Goal: Information Seeking & Learning: Learn about a topic

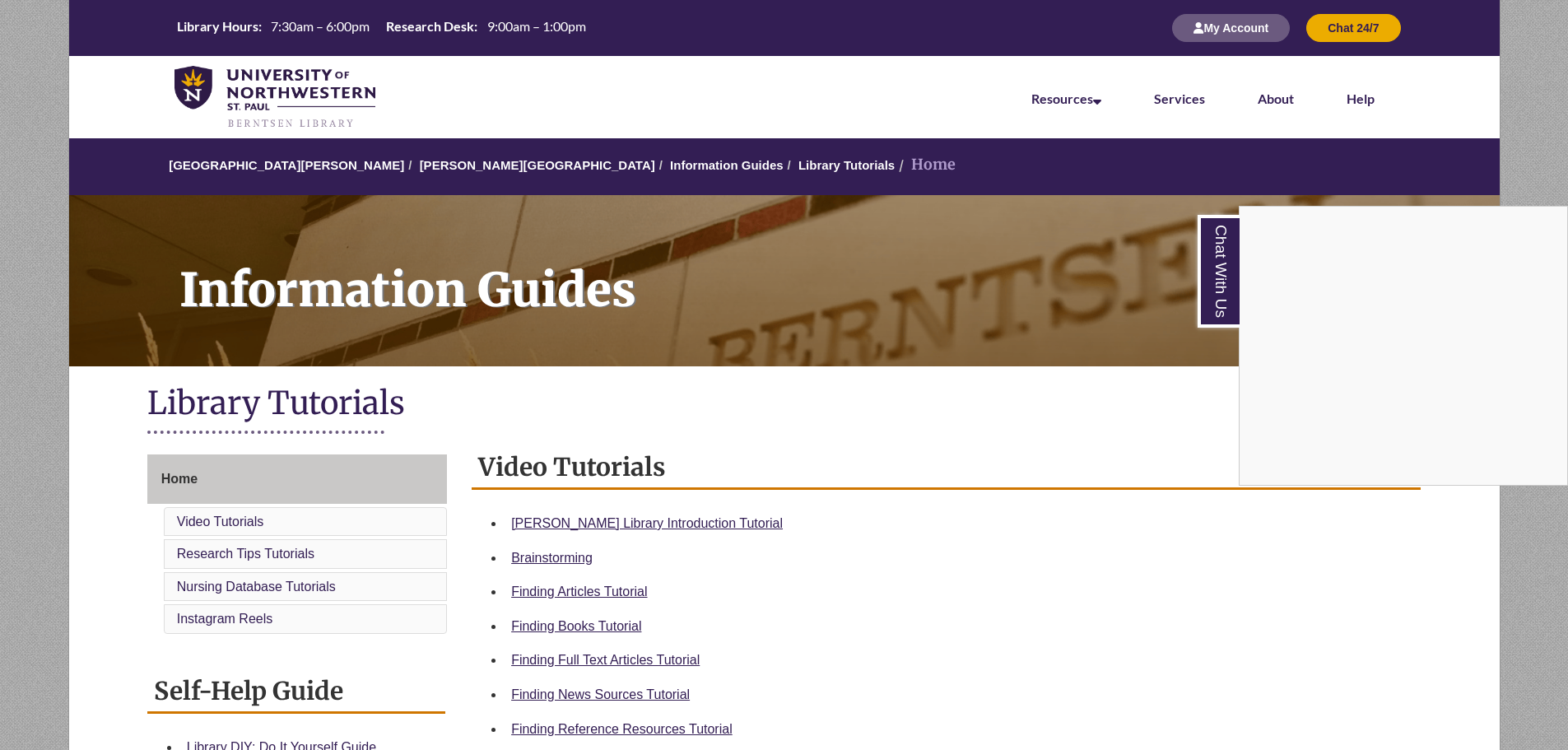
click at [612, 729] on div "Chat With Us" at bounding box center [784, 375] width 1568 height 750
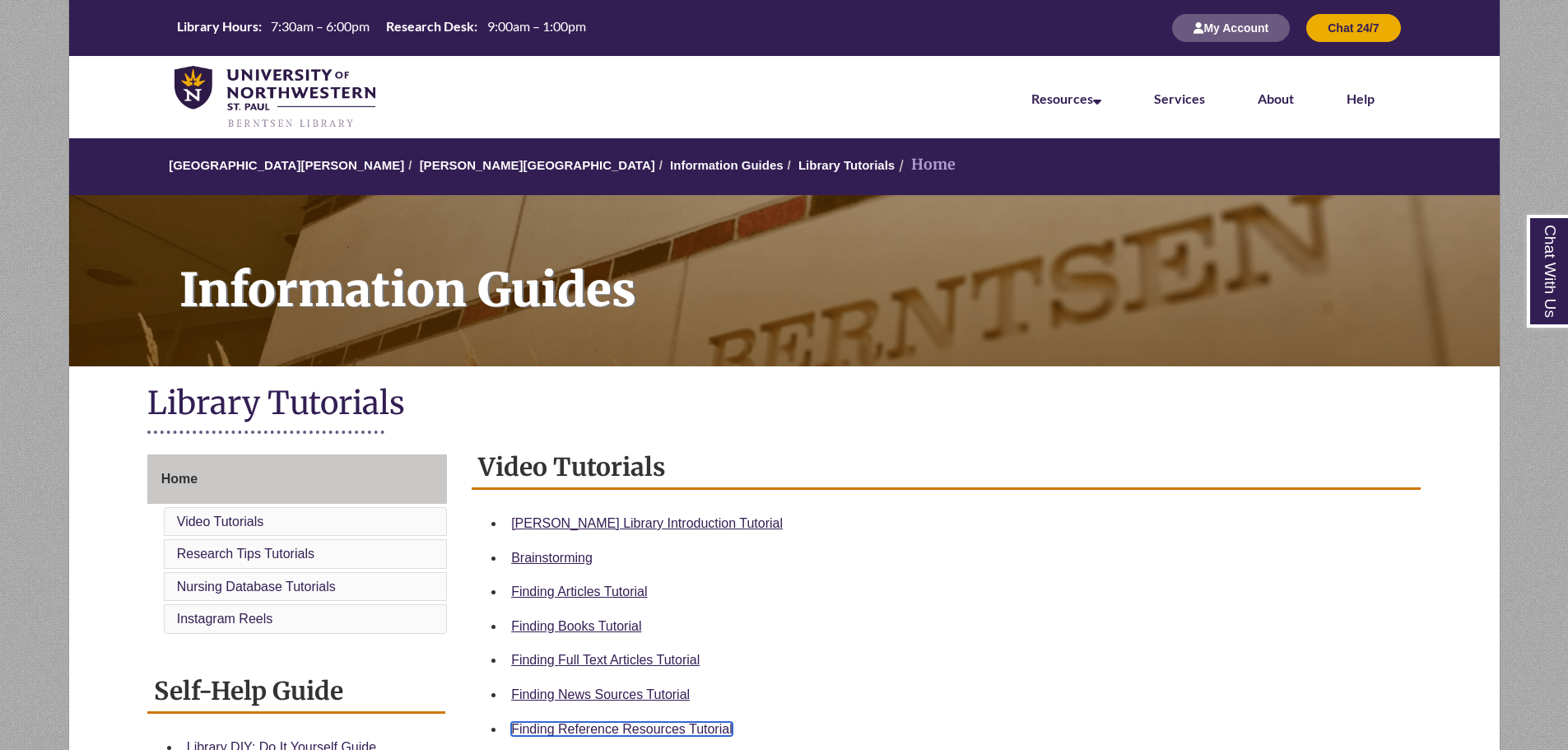
click at [617, 722] on link "Finding Reference Resources Tutorial" at bounding box center [622, 729] width 221 height 14
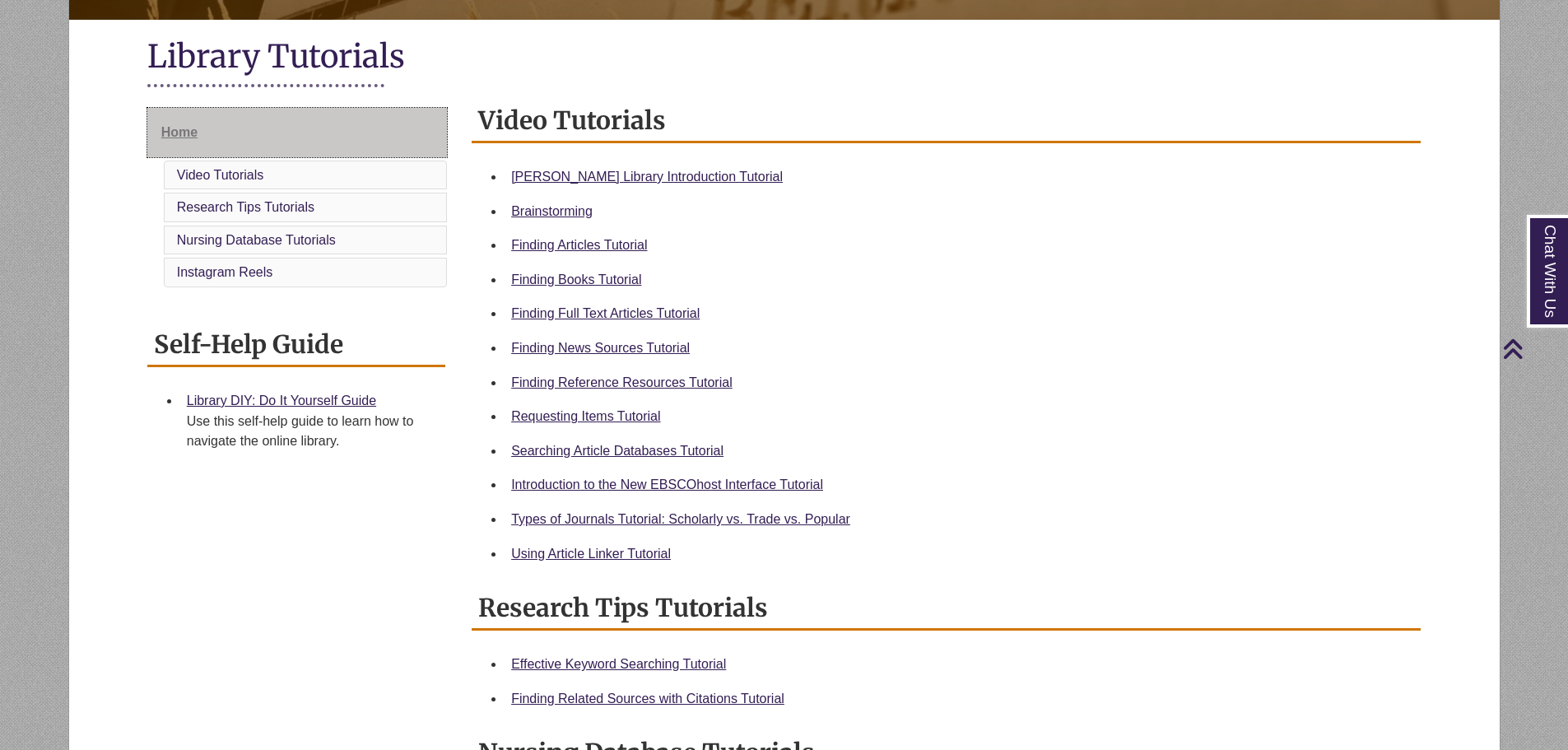
click at [196, 130] on span "Home" at bounding box center [179, 132] width 36 height 14
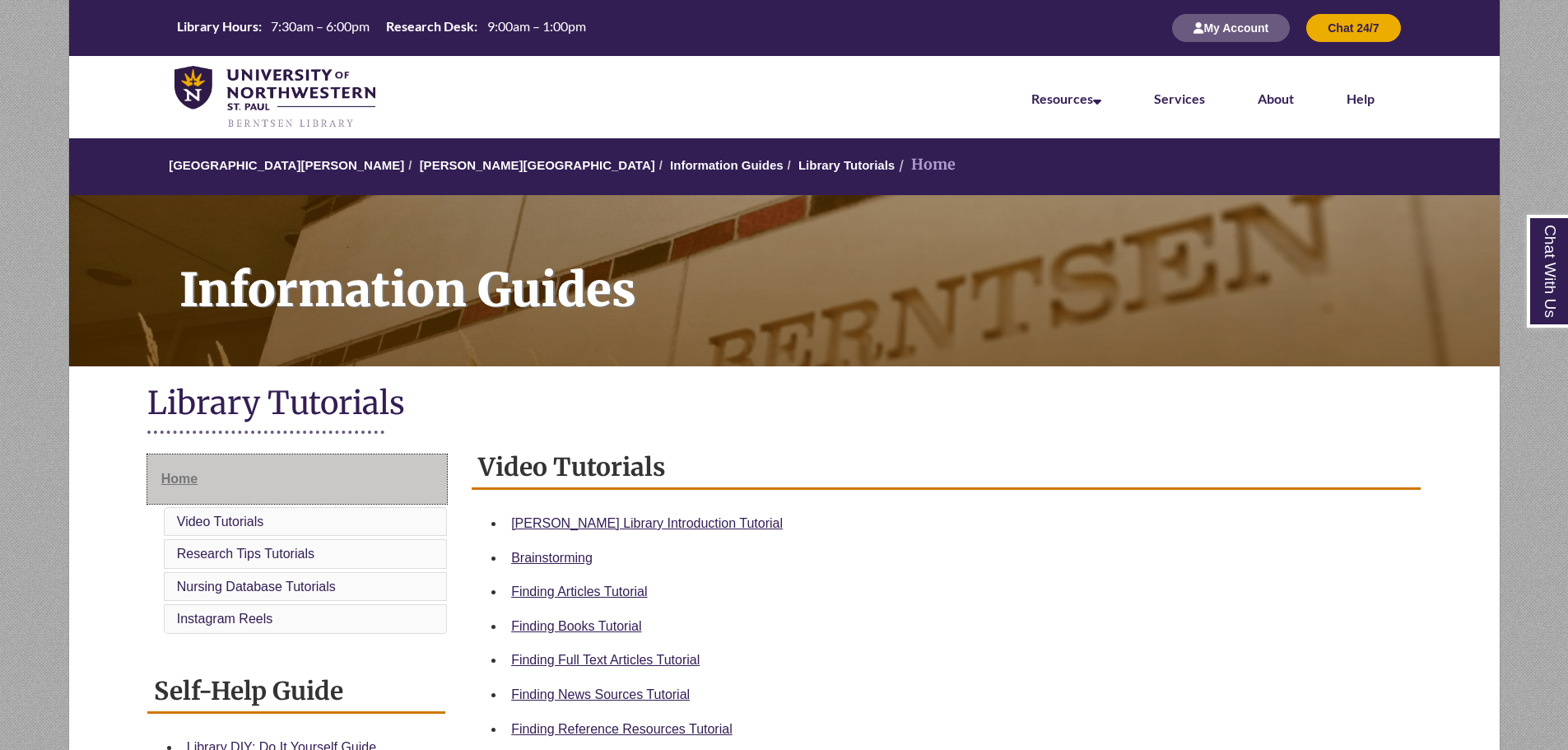
click at [235, 490] on link "Home" at bounding box center [297, 479] width 300 height 50
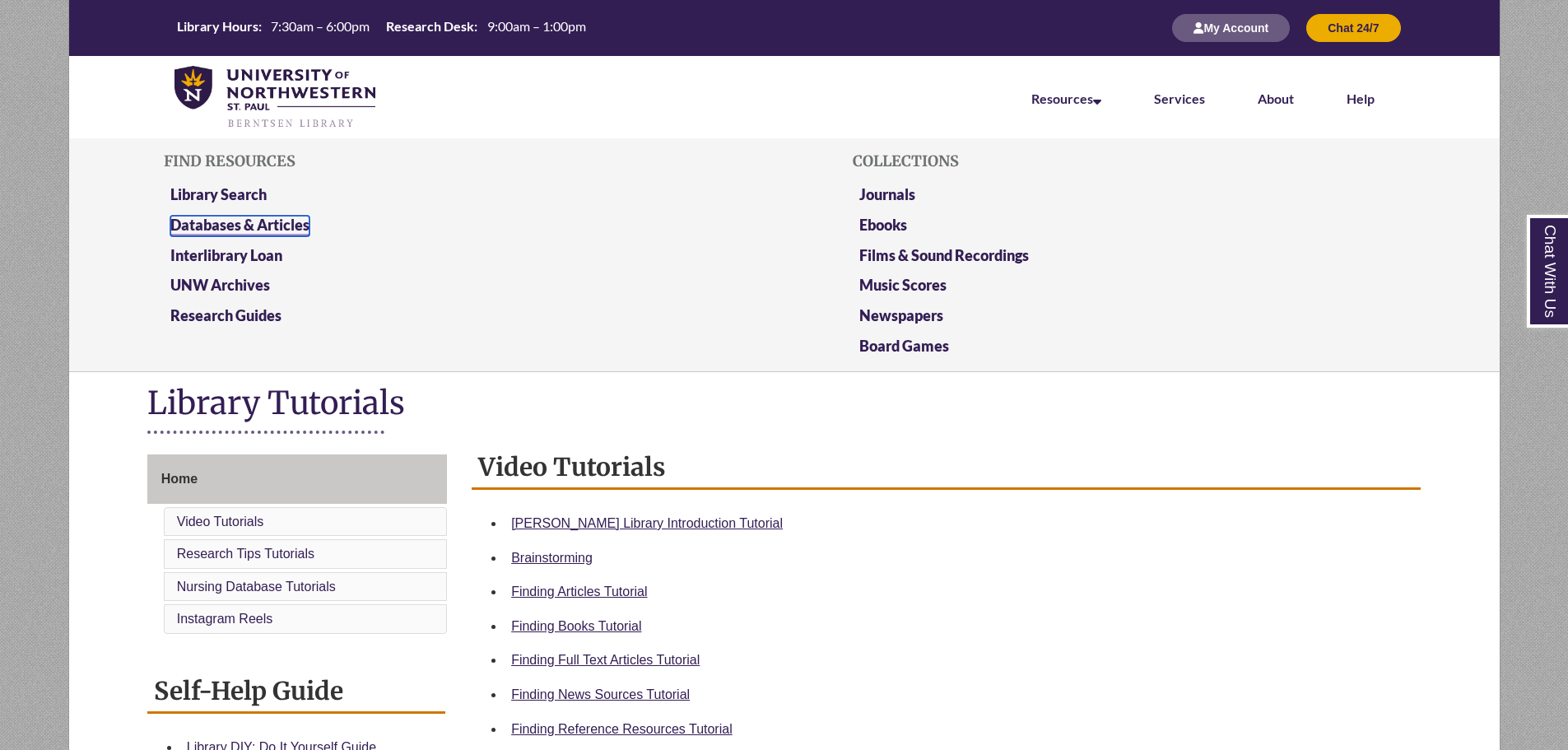
click at [206, 227] on link "Databases & Articles" at bounding box center [240, 226] width 139 height 20
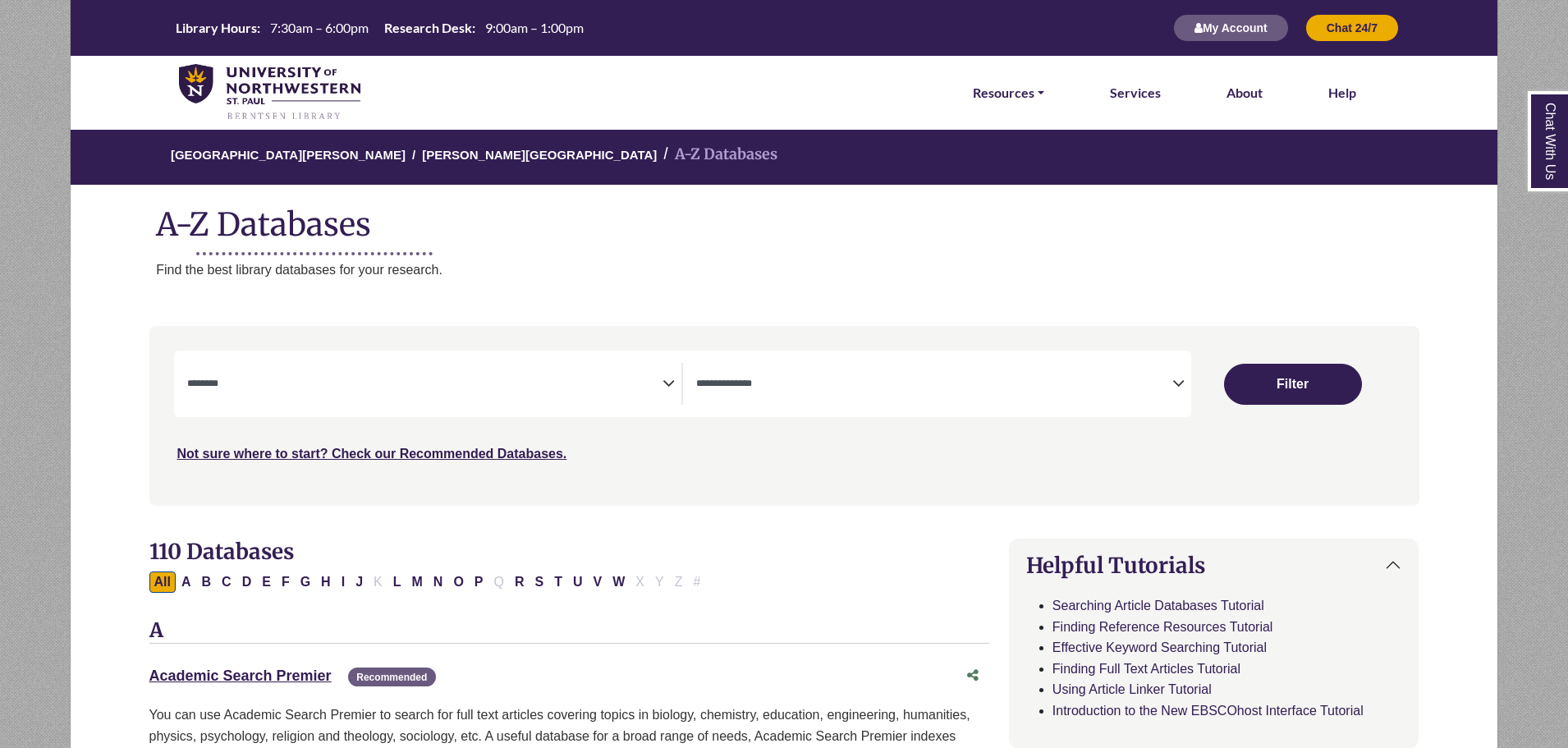
select select "Database Subject Filter"
click at [1174, 378] on icon "Search filters" at bounding box center [1179, 381] width 12 height 25
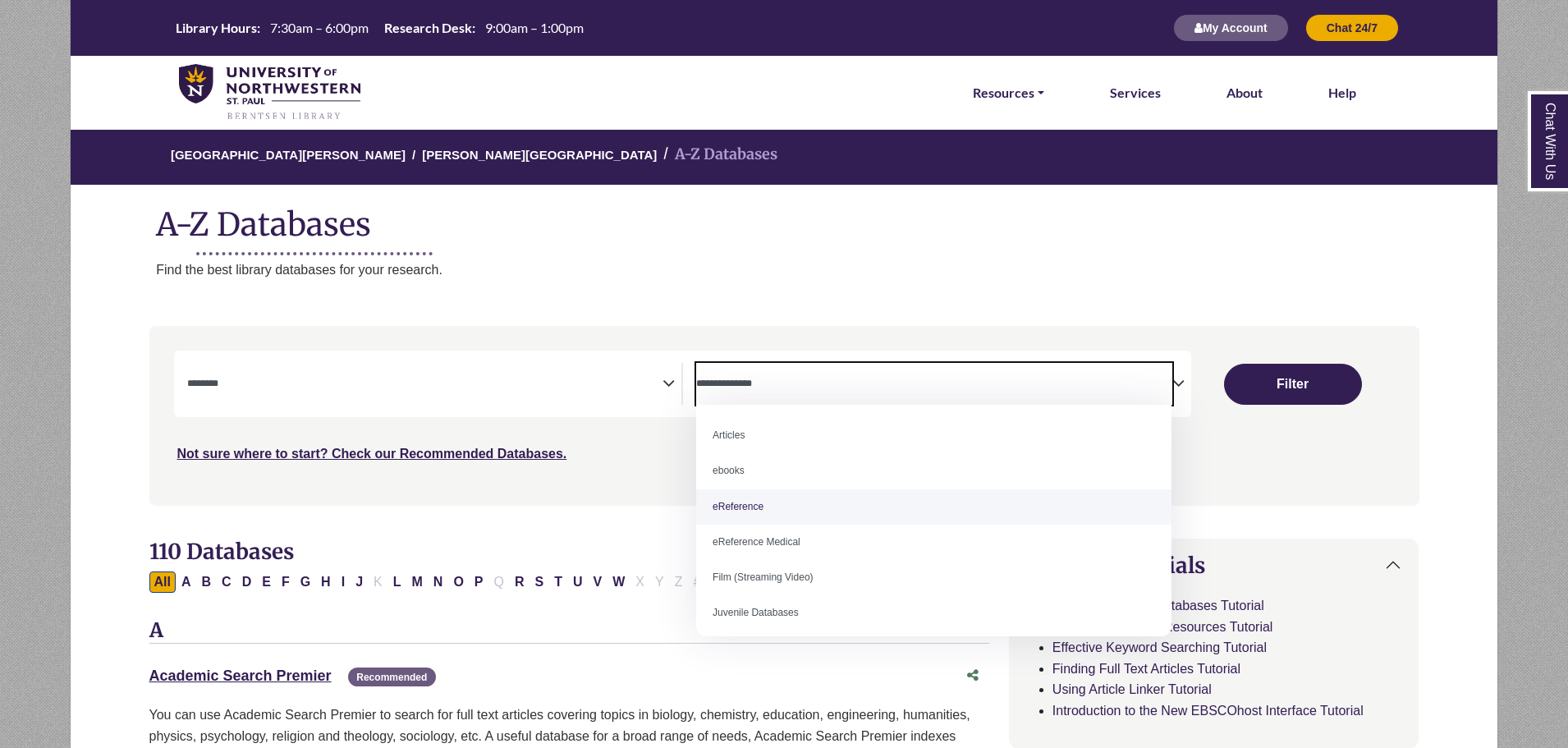
select select "*****"
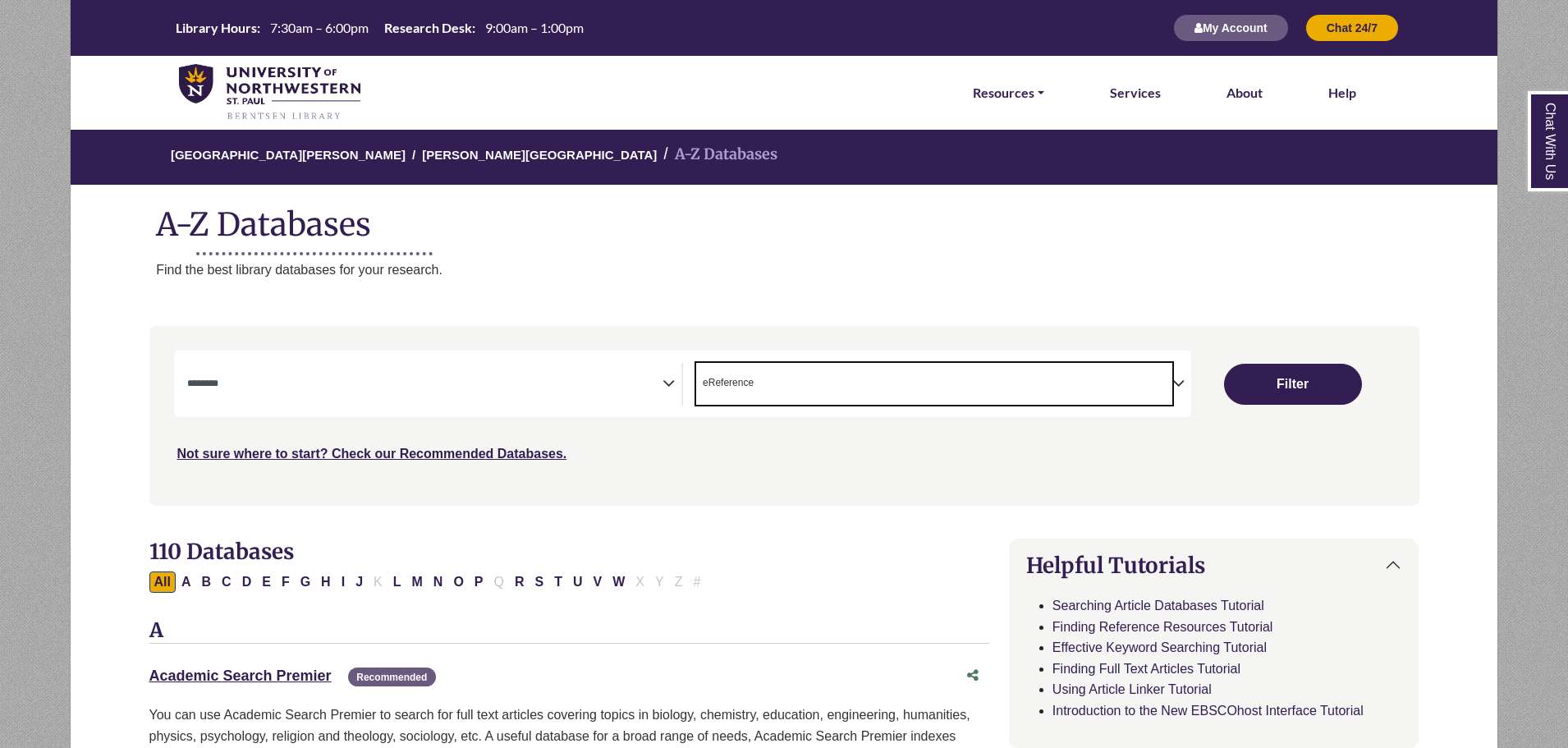
scroll to position [31, 0]
click at [666, 385] on icon "Search filters" at bounding box center [669, 381] width 12 height 25
click at [728, 524] on div "**********" at bounding box center [784, 427] width 1290 height 204
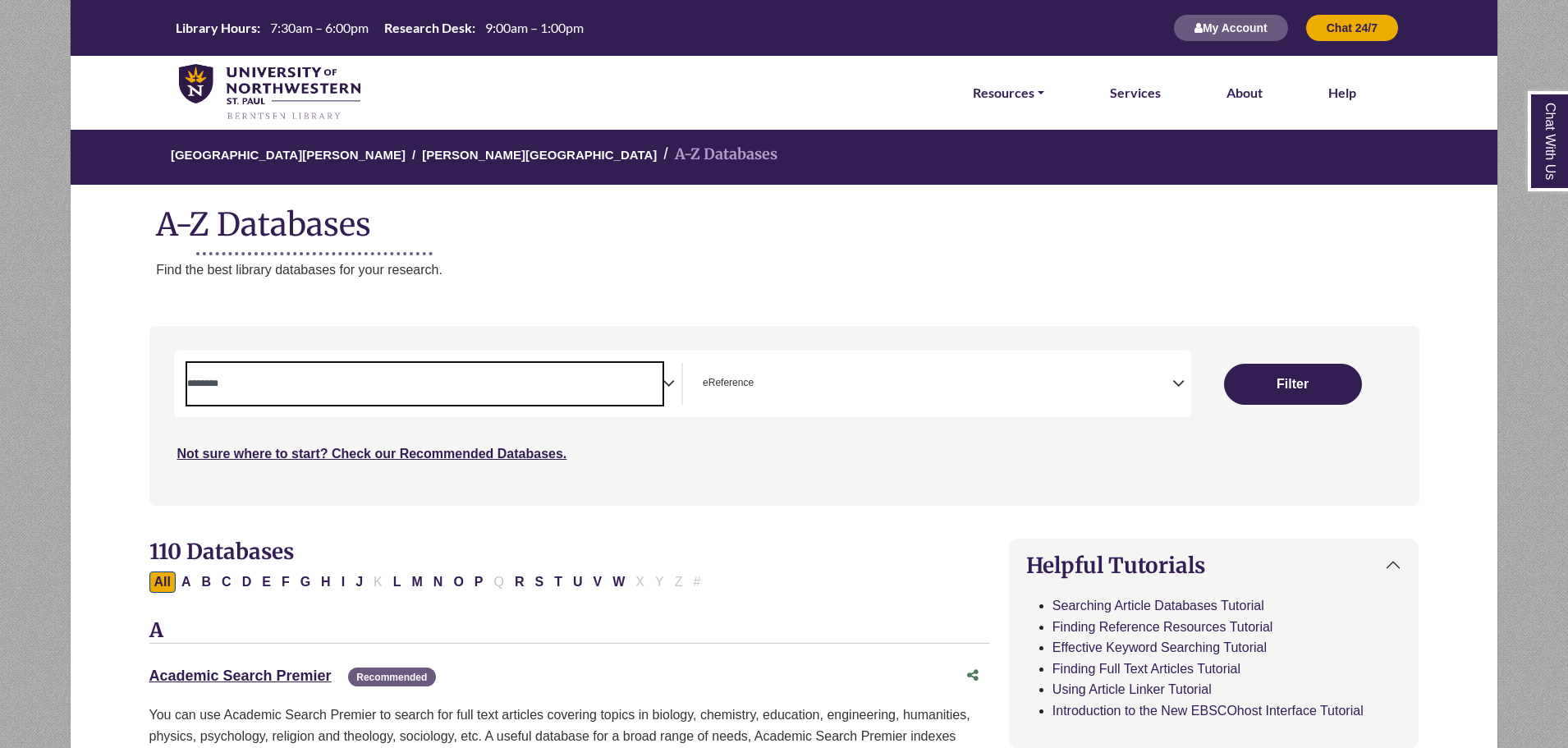
click at [499, 381] on textarea "Search" at bounding box center [425, 385] width 476 height 13
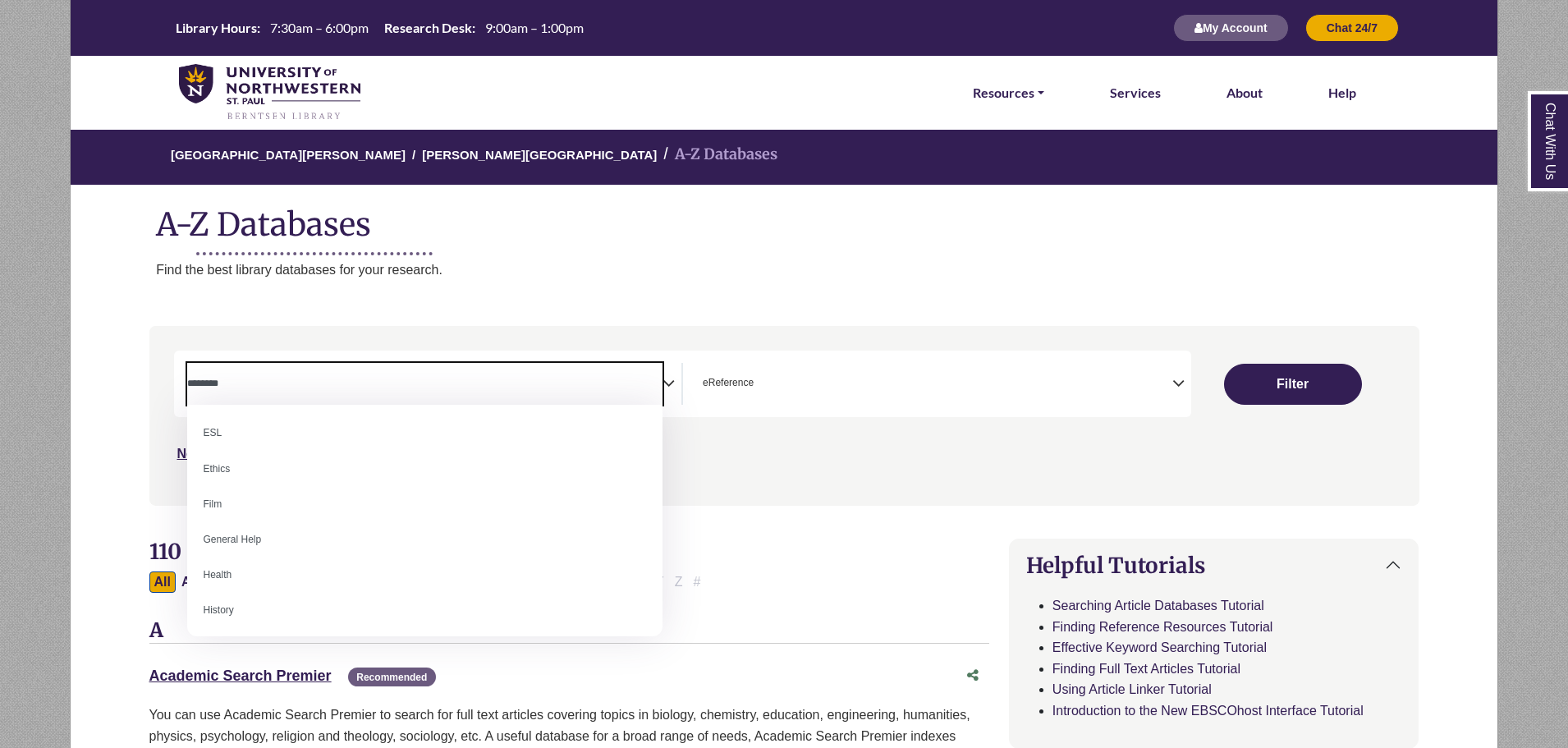
scroll to position [597, 0]
select select "*****"
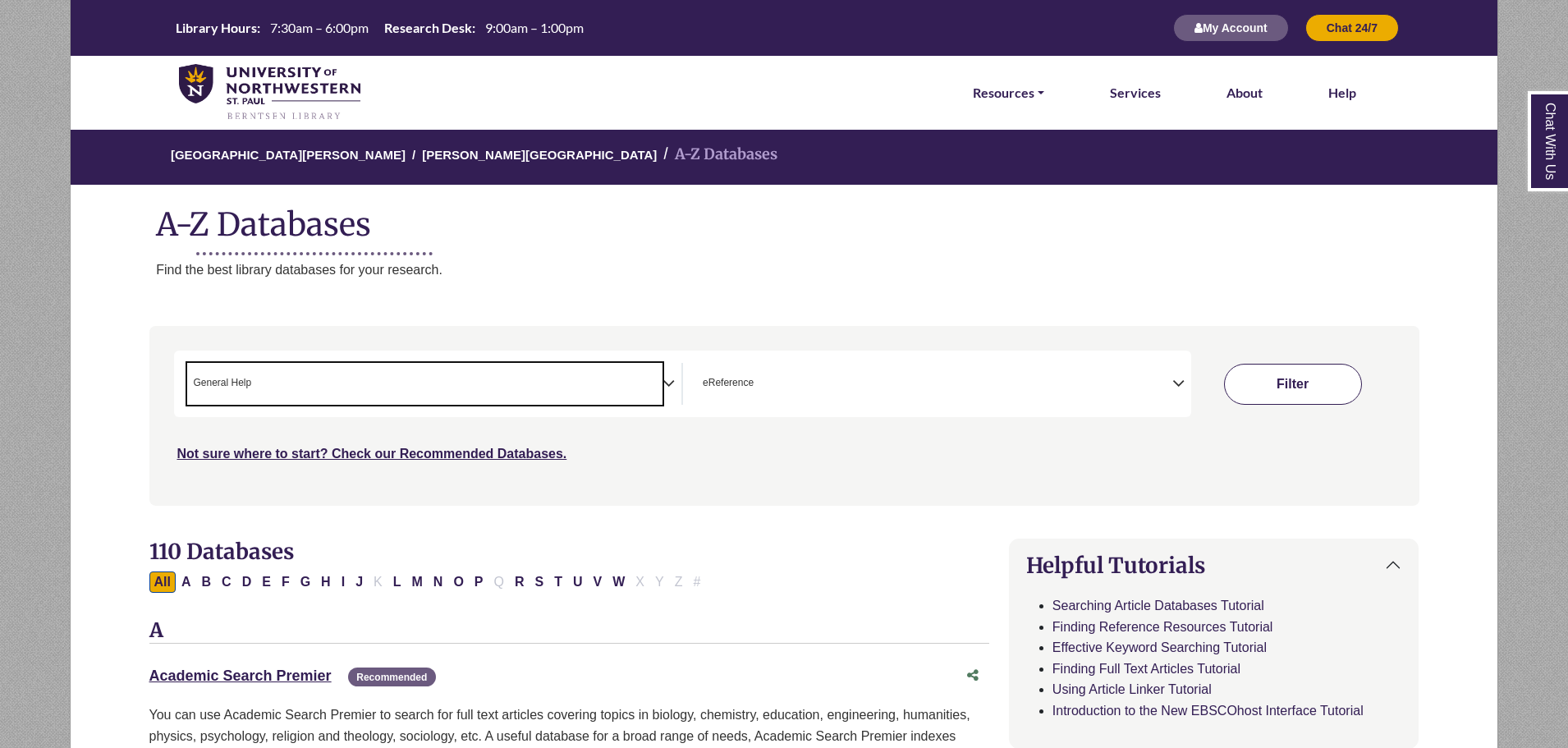
click at [1279, 379] on button "Filter" at bounding box center [1293, 384] width 138 height 41
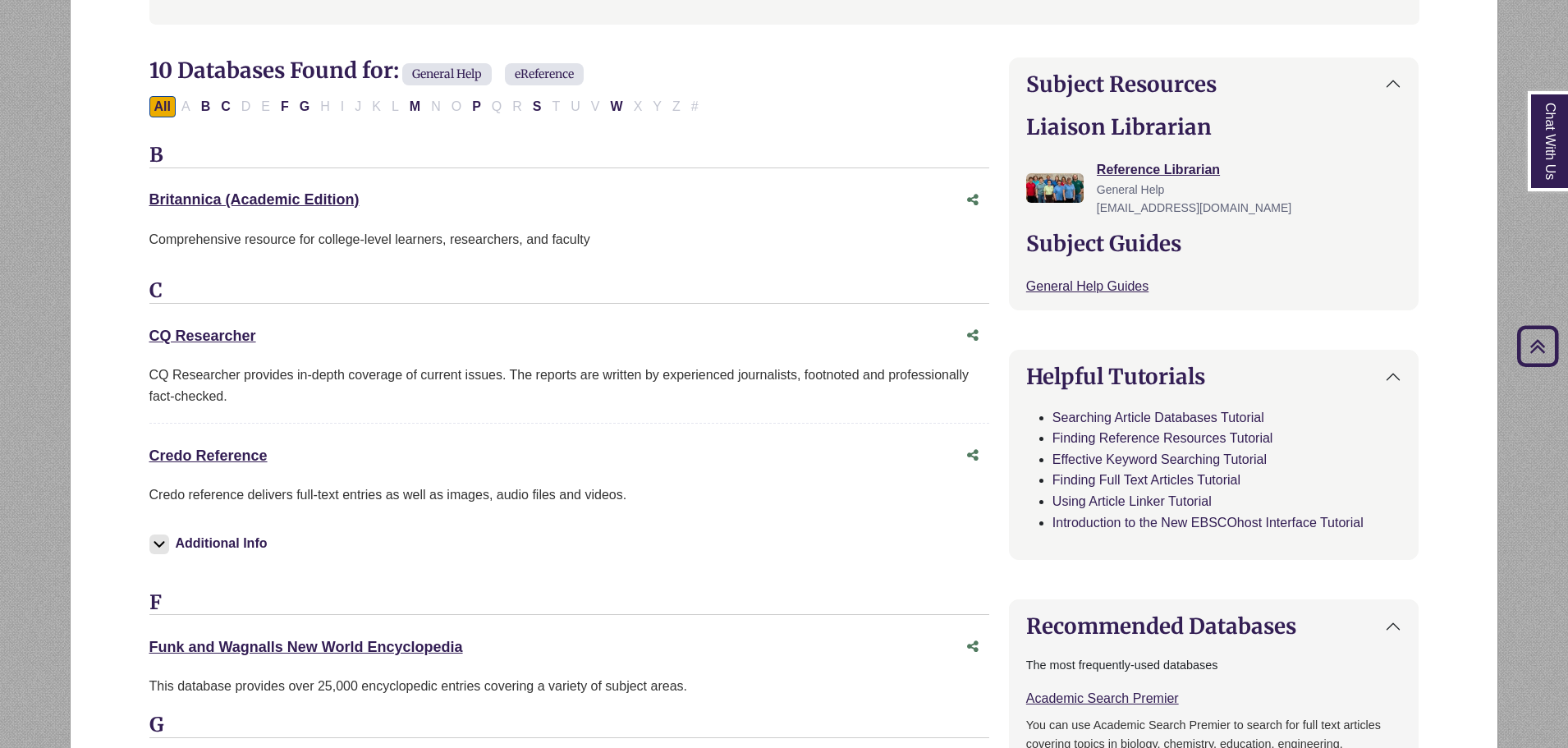
scroll to position [497, 0]
